Goal: Task Accomplishment & Management: Complete application form

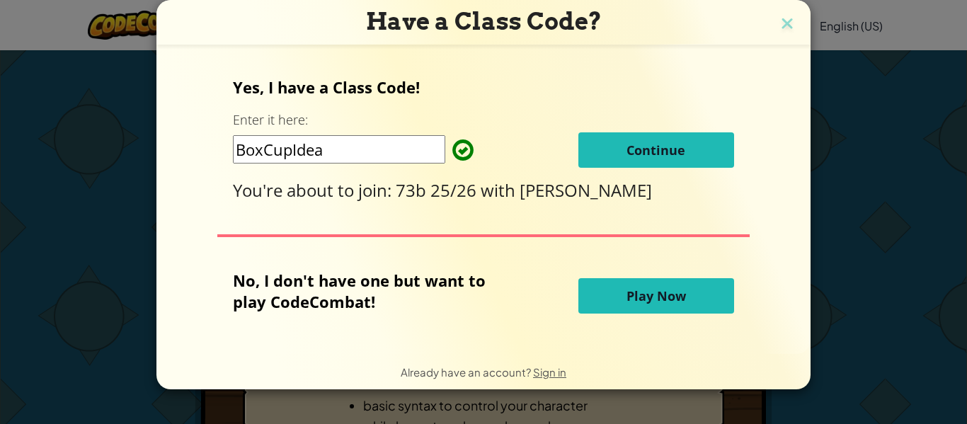
click at [670, 152] on span "Continue" at bounding box center [656, 150] width 59 height 17
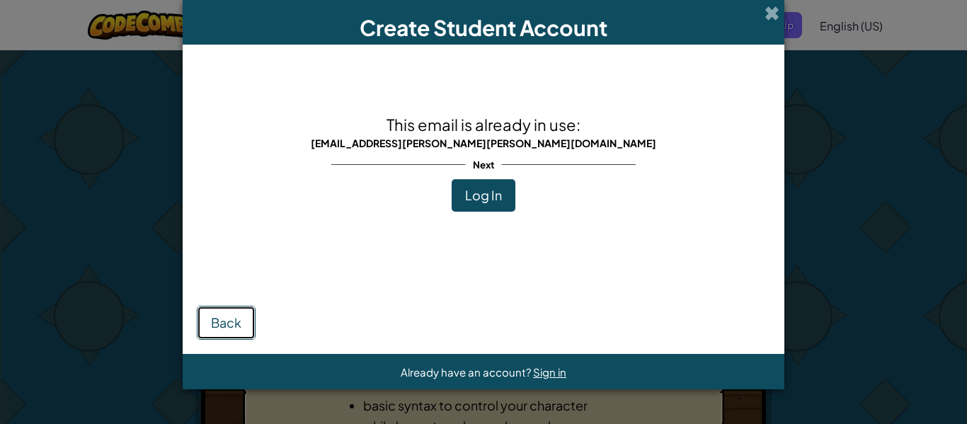
click at [235, 319] on span "Back" at bounding box center [226, 322] width 30 height 16
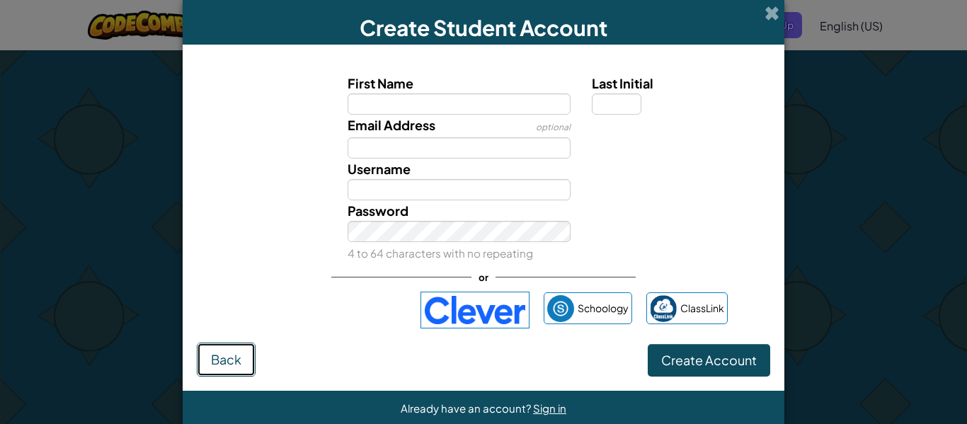
click at [224, 360] on span "Back" at bounding box center [226, 359] width 30 height 16
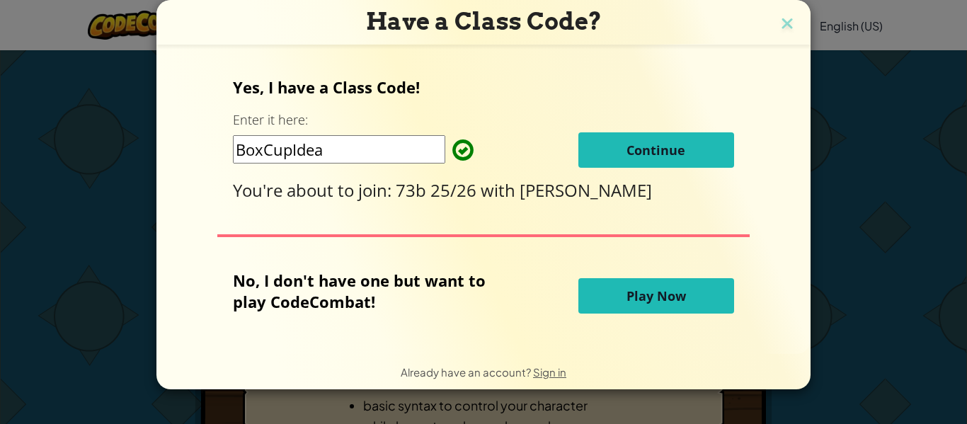
click at [682, 155] on span "Continue" at bounding box center [656, 150] width 59 height 17
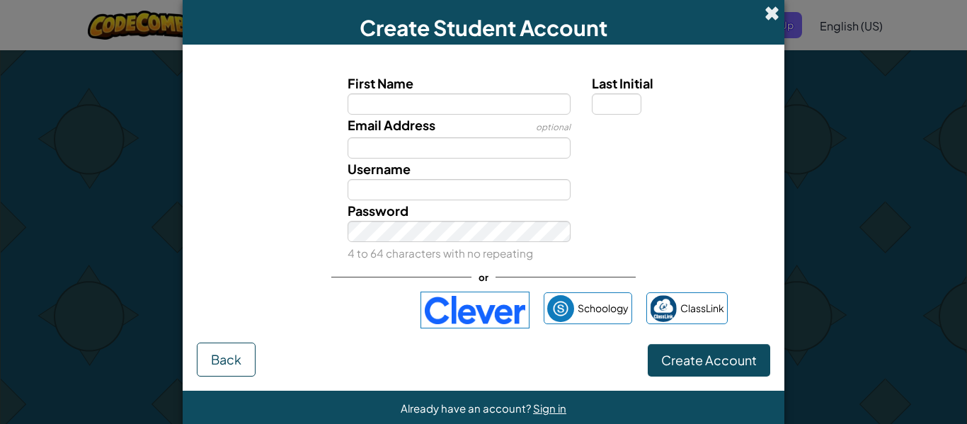
click at [768, 6] on span at bounding box center [772, 13] width 15 height 15
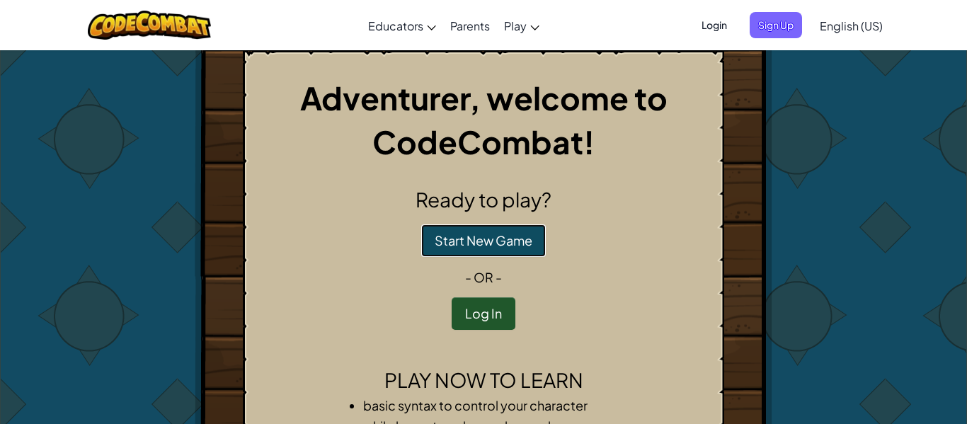
click at [511, 251] on button "Start New Game" at bounding box center [483, 240] width 125 height 33
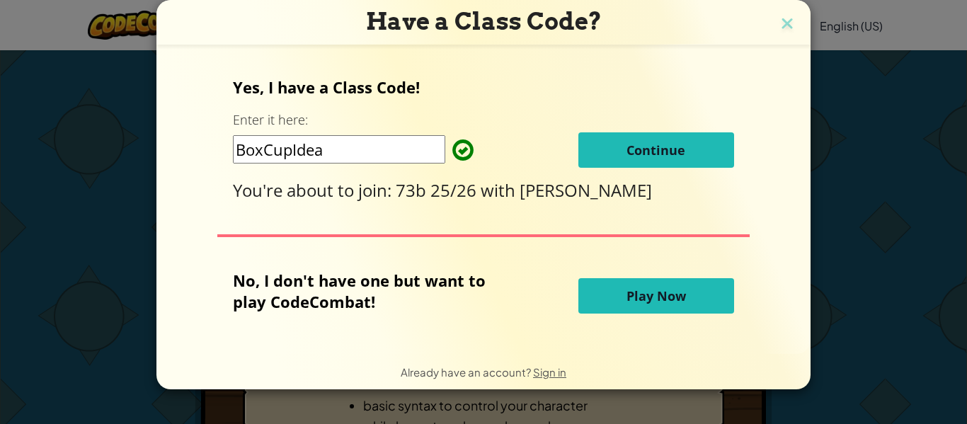
click at [672, 152] on span "Continue" at bounding box center [656, 150] width 59 height 17
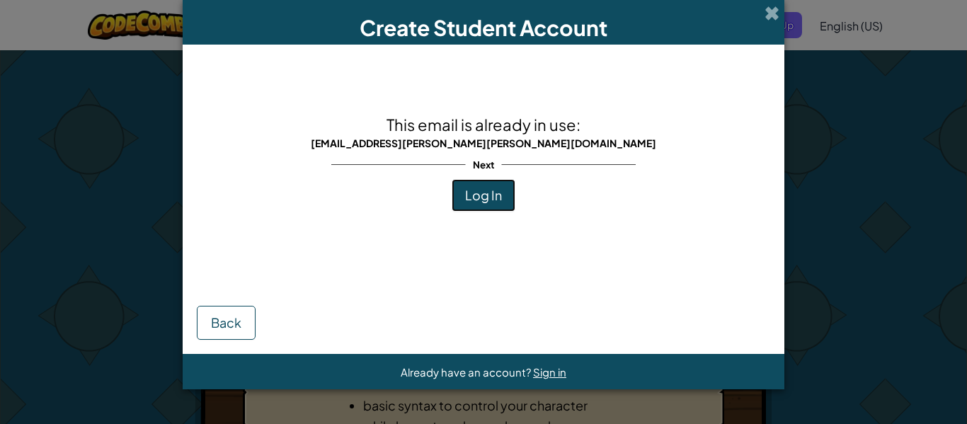
click at [486, 199] on span "Log In" at bounding box center [483, 195] width 37 height 16
